Goal: Find contact information: Find contact information

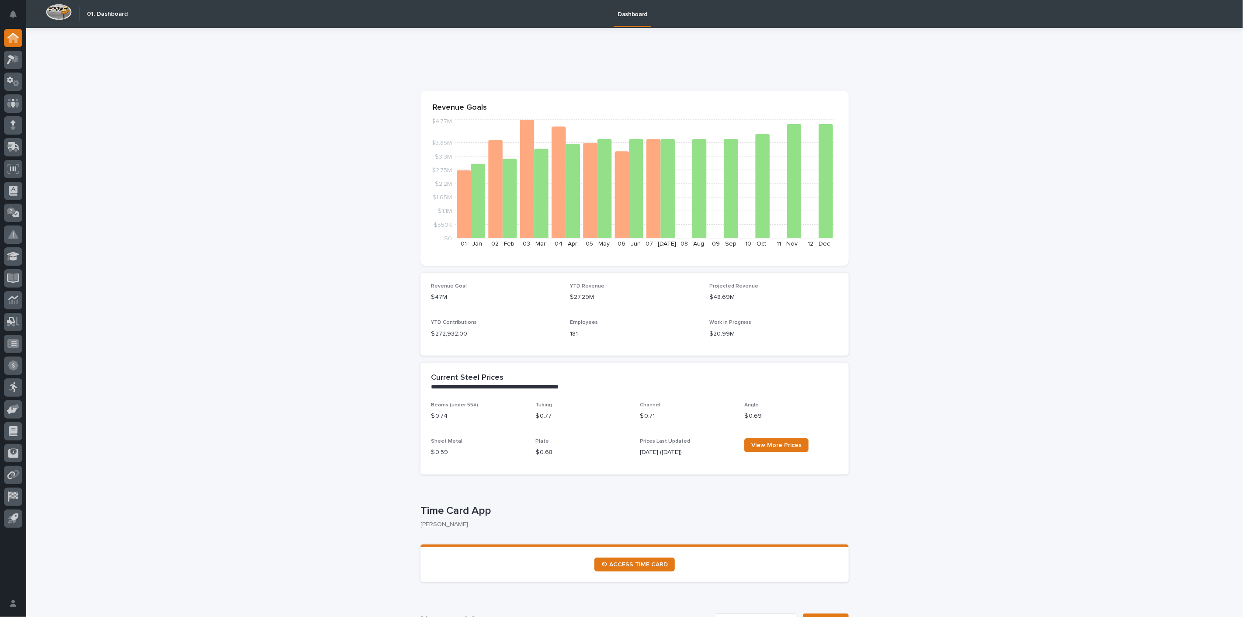
click at [23, 103] on div at bounding box center [13, 280] width 26 height 503
click at [14, 103] on icon at bounding box center [12, 103] width 5 height 9
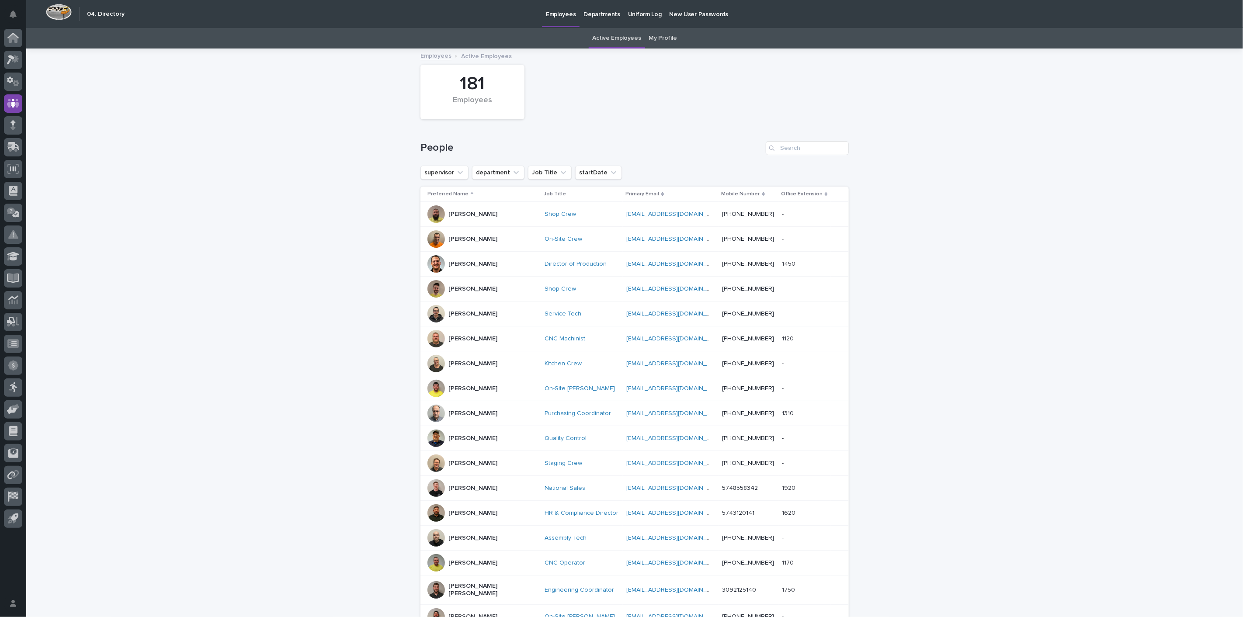
click at [772, 145] on div "Search" at bounding box center [773, 148] width 14 height 14
click at [779, 149] on input "Search" at bounding box center [807, 148] width 83 height 14
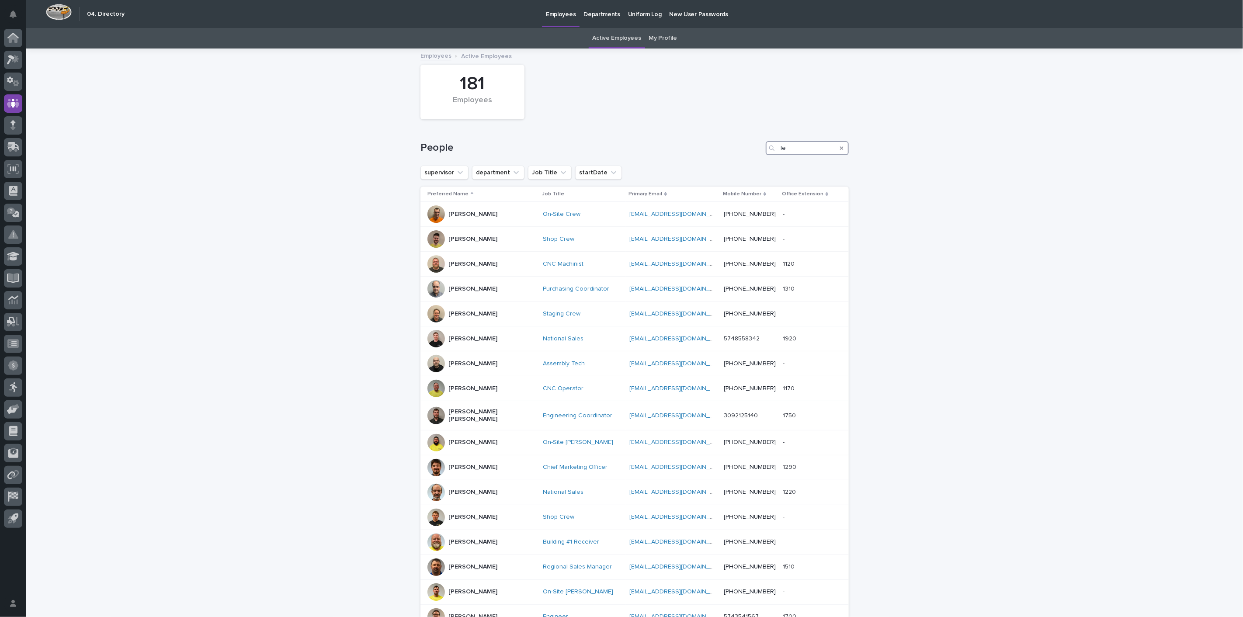
type input "l"
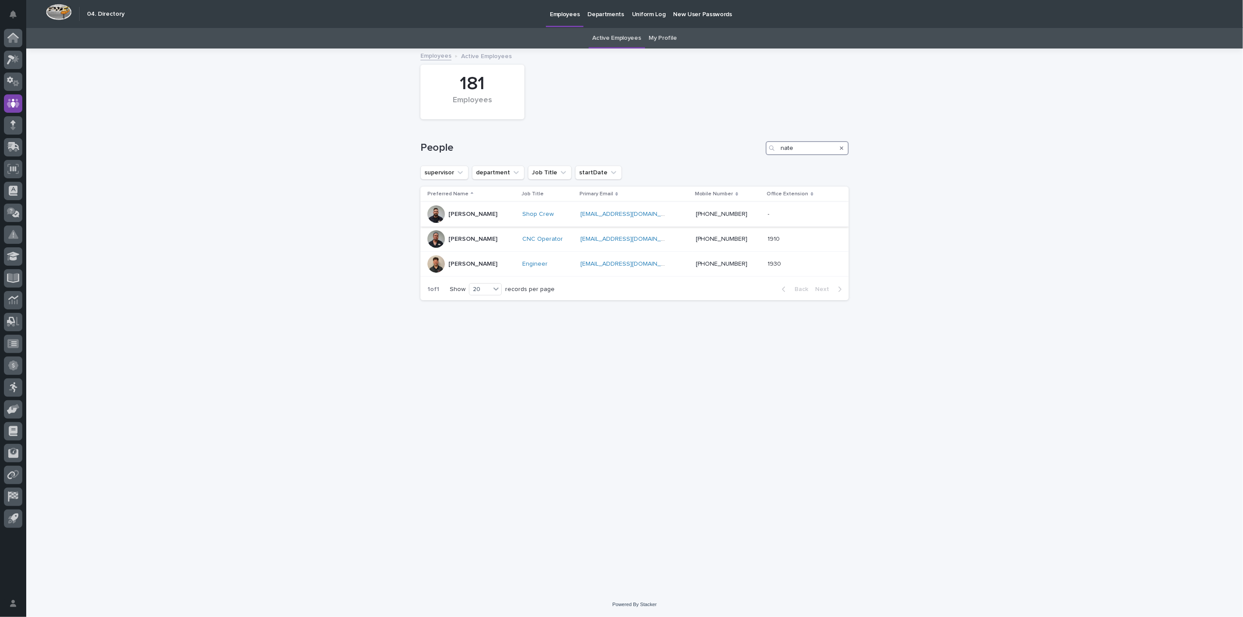
type input "nate"
click at [468, 218] on p "[PERSON_NAME]" at bounding box center [472, 214] width 49 height 7
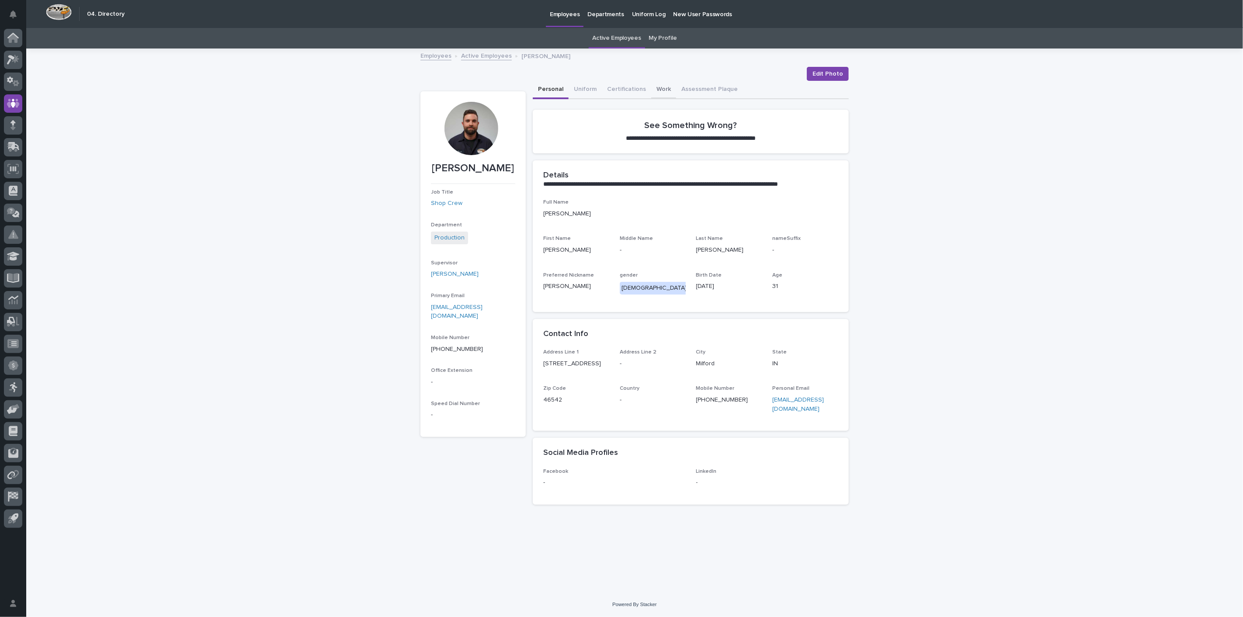
click at [659, 89] on button "Work" at bounding box center [663, 90] width 25 height 18
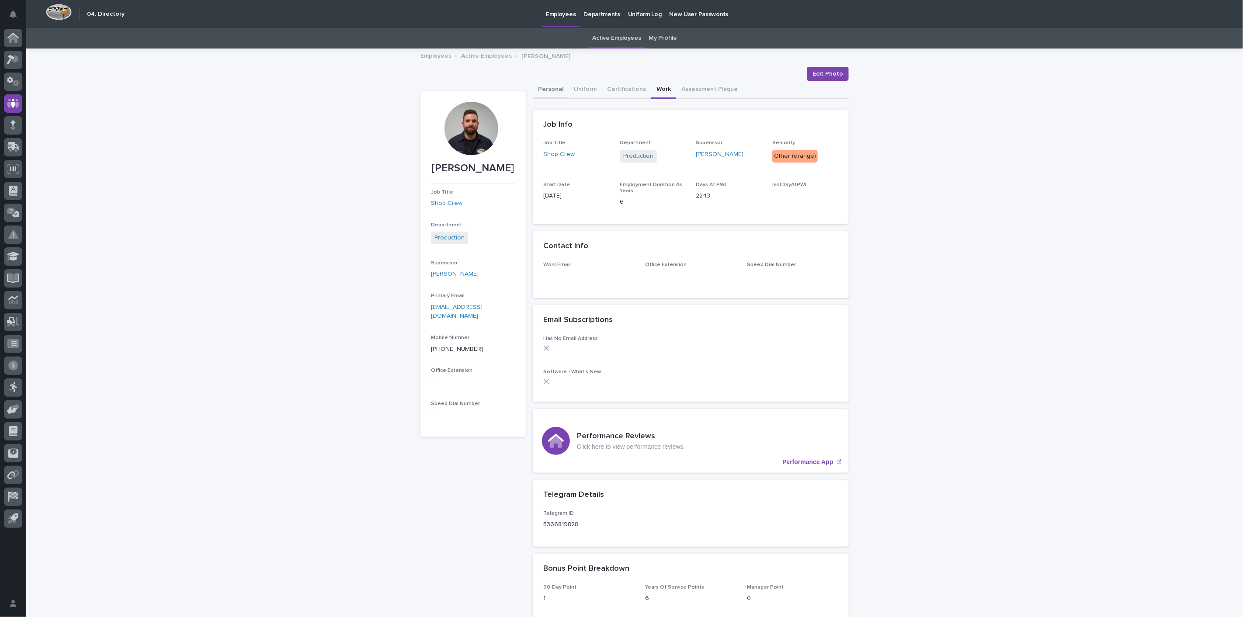
click at [559, 89] on button "Personal" at bounding box center [551, 90] width 36 height 18
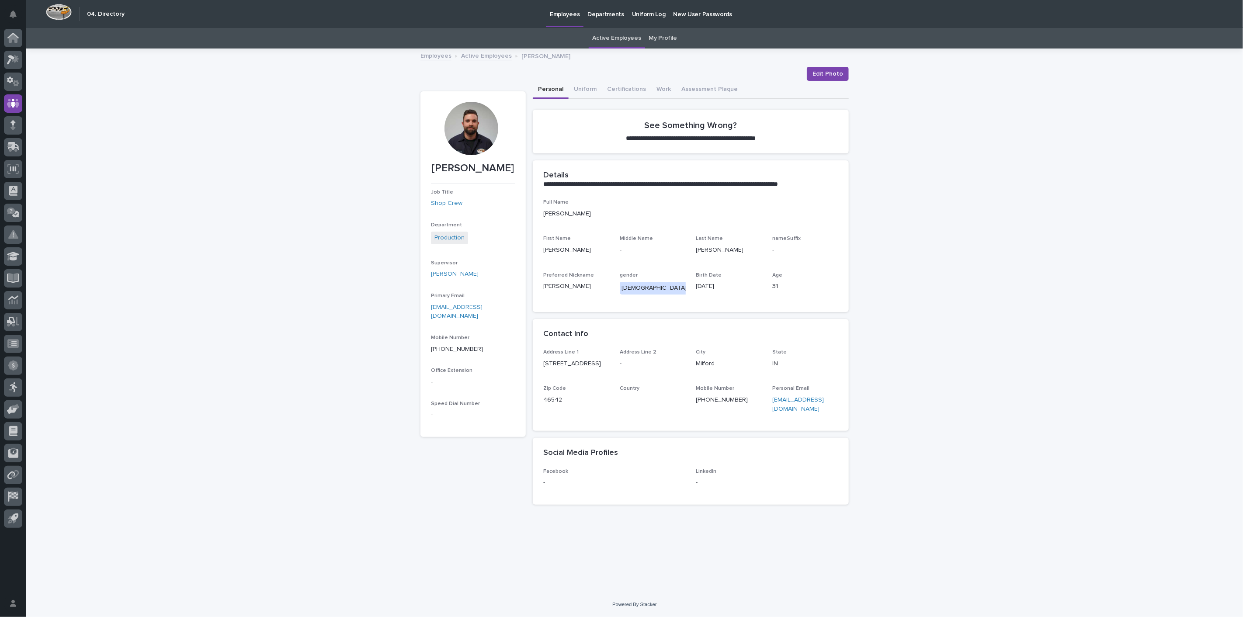
click at [471, 125] on div at bounding box center [470, 128] width 53 height 53
